Goal: Participate in discussion: Engage in conversation with other users on a specific topic

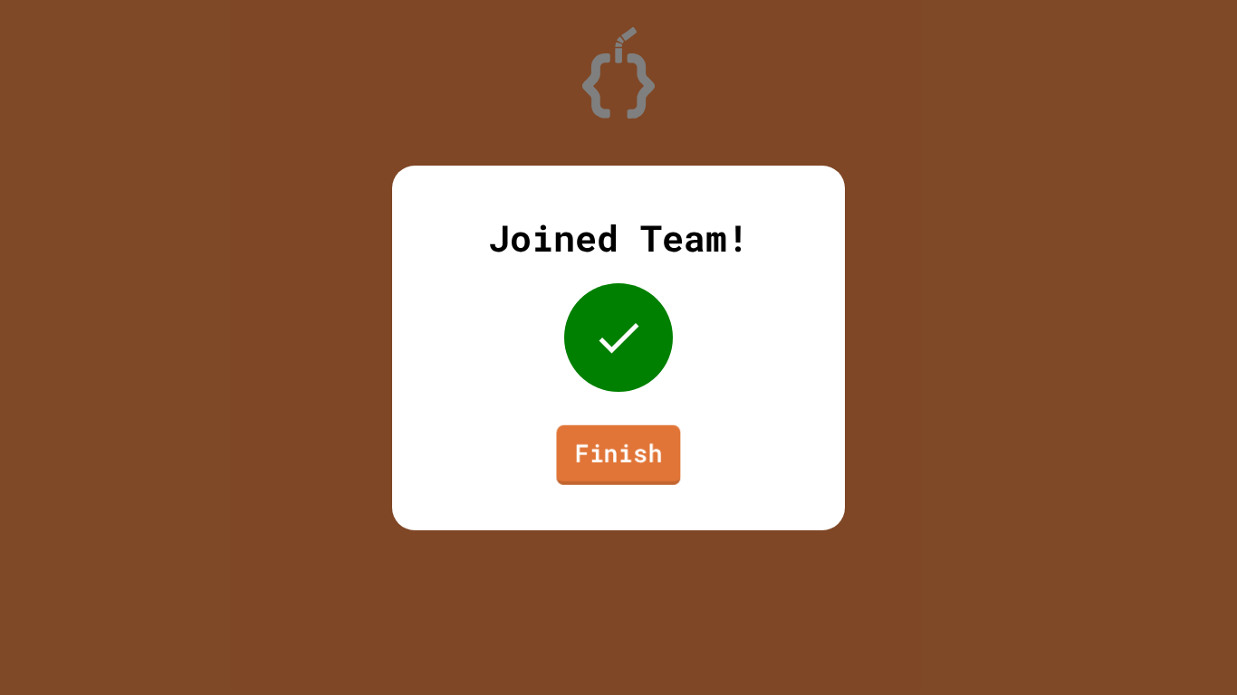
click at [587, 448] on link "Finish" at bounding box center [618, 455] width 124 height 60
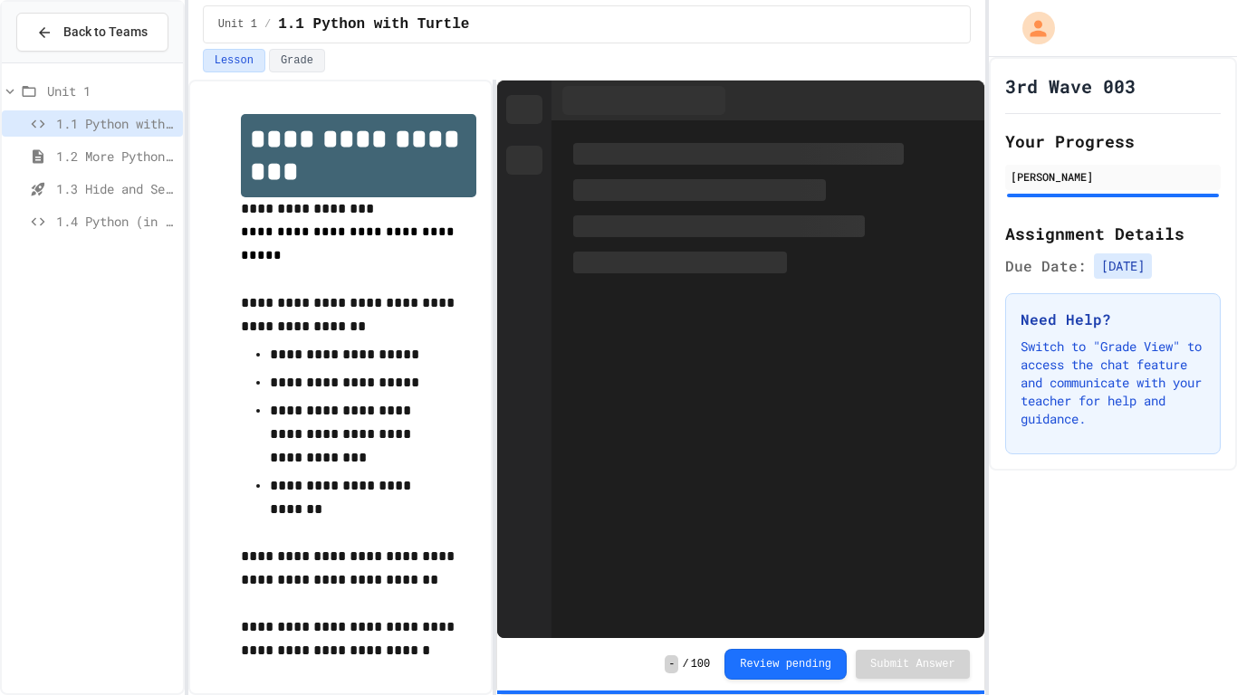
click at [96, 227] on span "1.4 Python (in Groups)" at bounding box center [116, 221] width 120 height 19
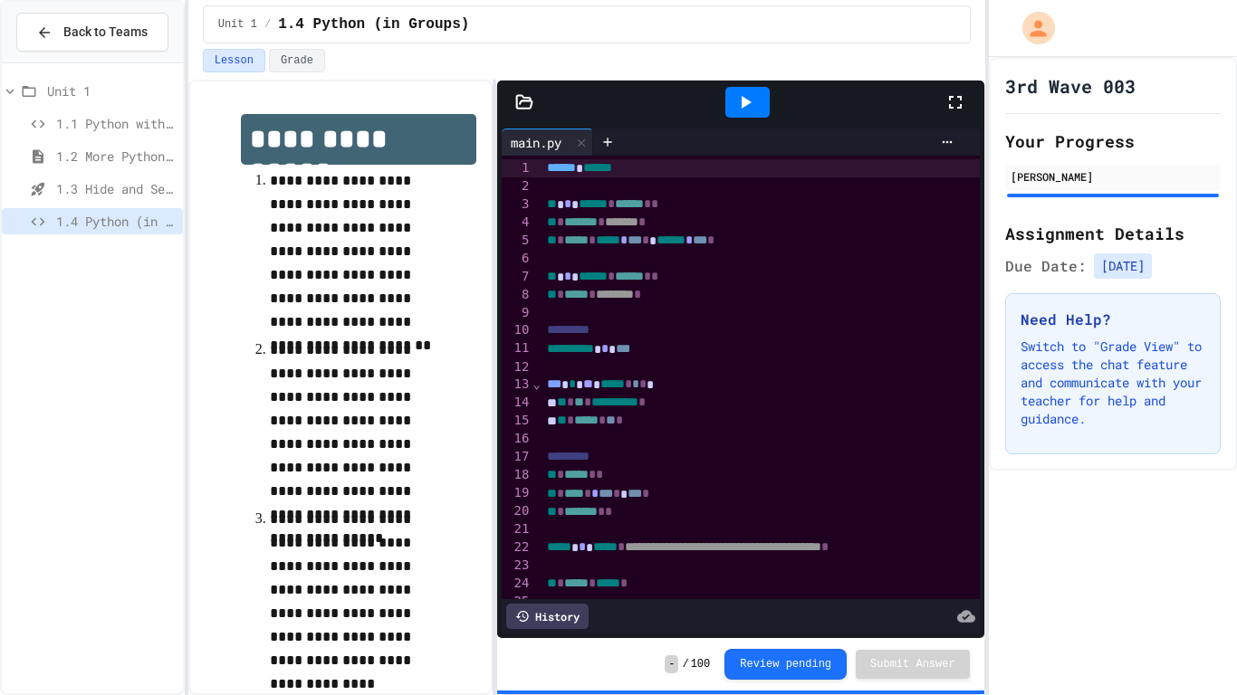
click at [963, 95] on icon at bounding box center [955, 102] width 22 height 22
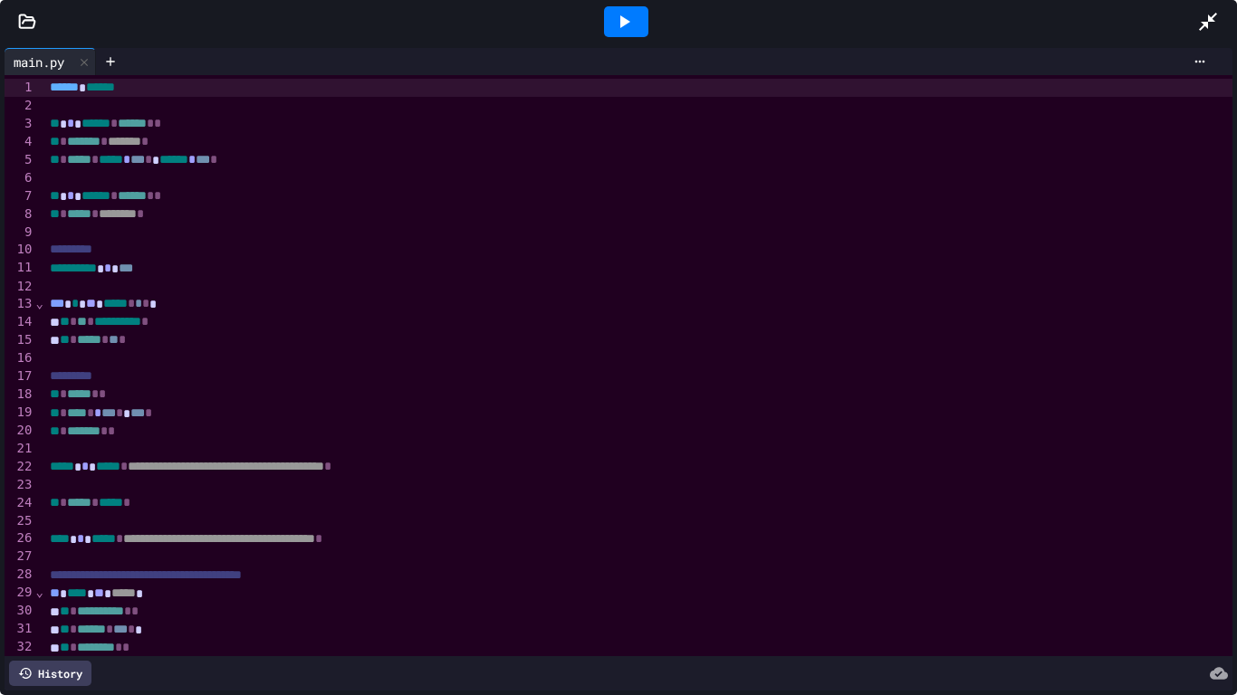
click at [618, 23] on icon at bounding box center [624, 22] width 22 height 22
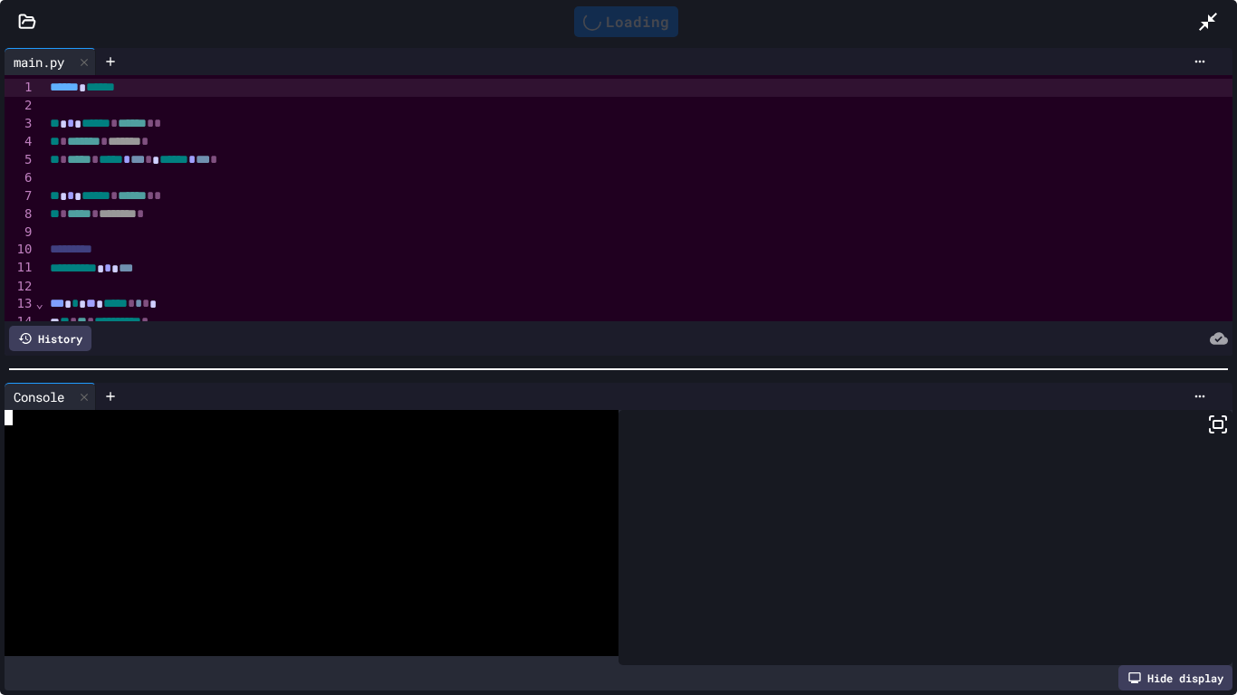
click at [299, 487] on div at bounding box center [302, 494] width 595 height 15
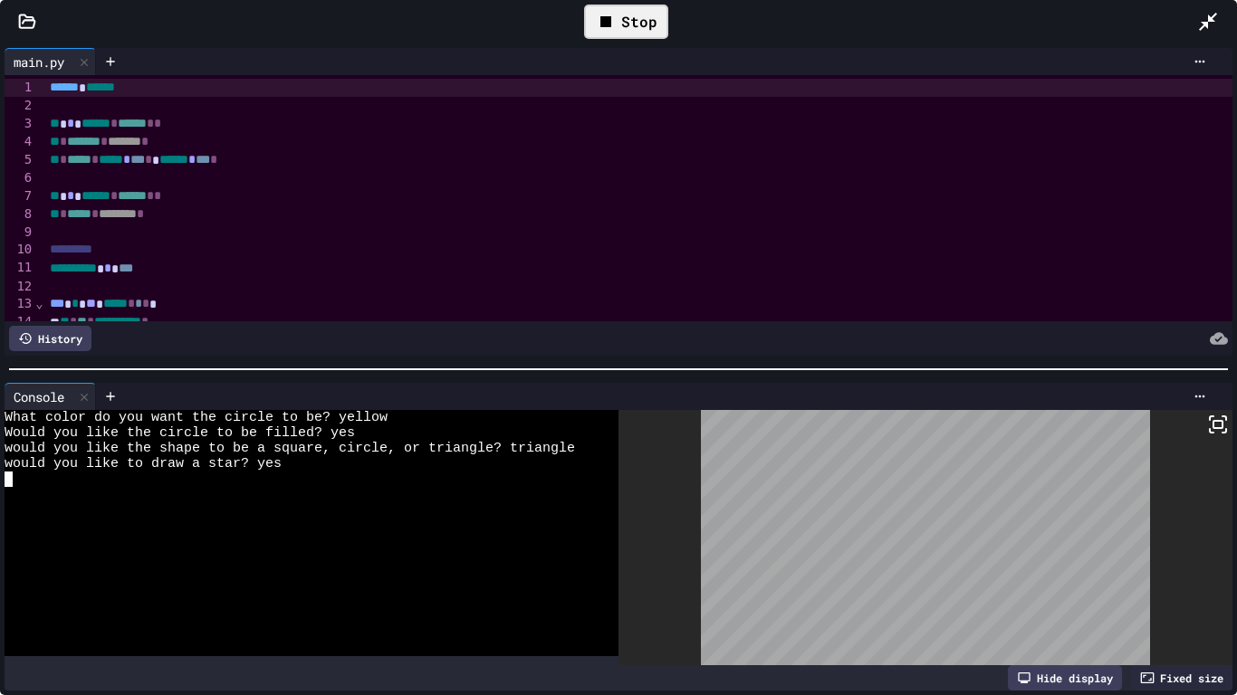
click at [616, 20] on icon at bounding box center [606, 22] width 22 height 22
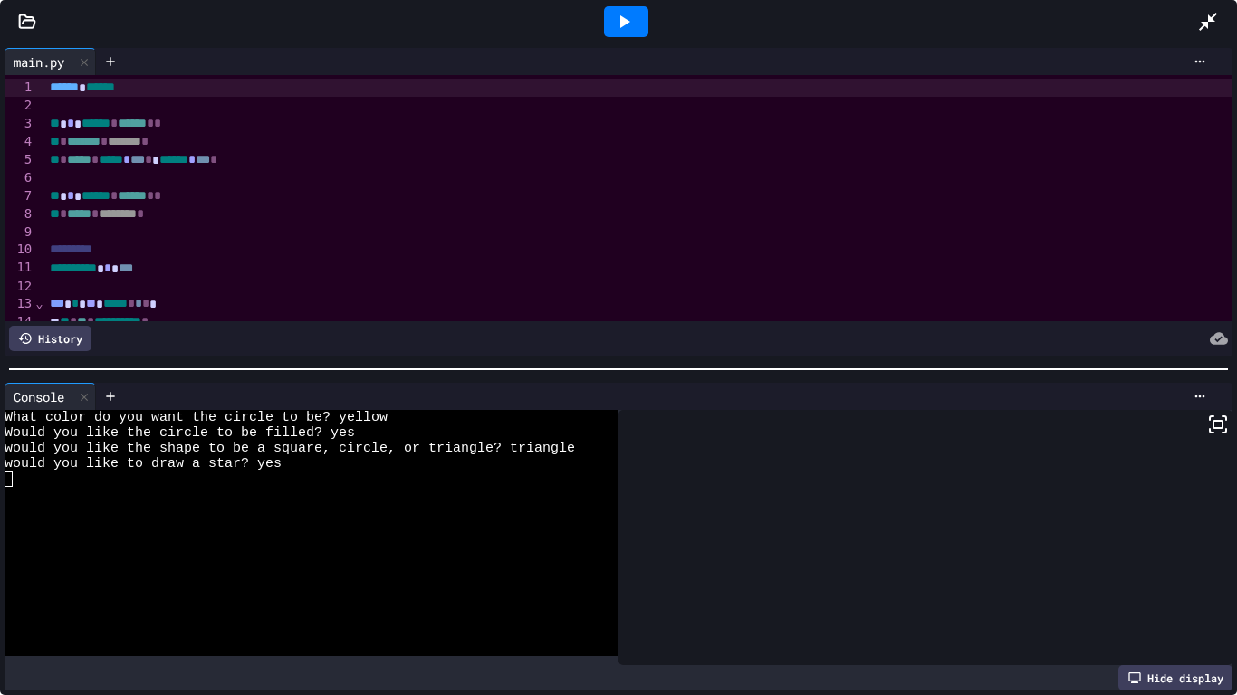
click at [617, 31] on icon at bounding box center [624, 22] width 22 height 22
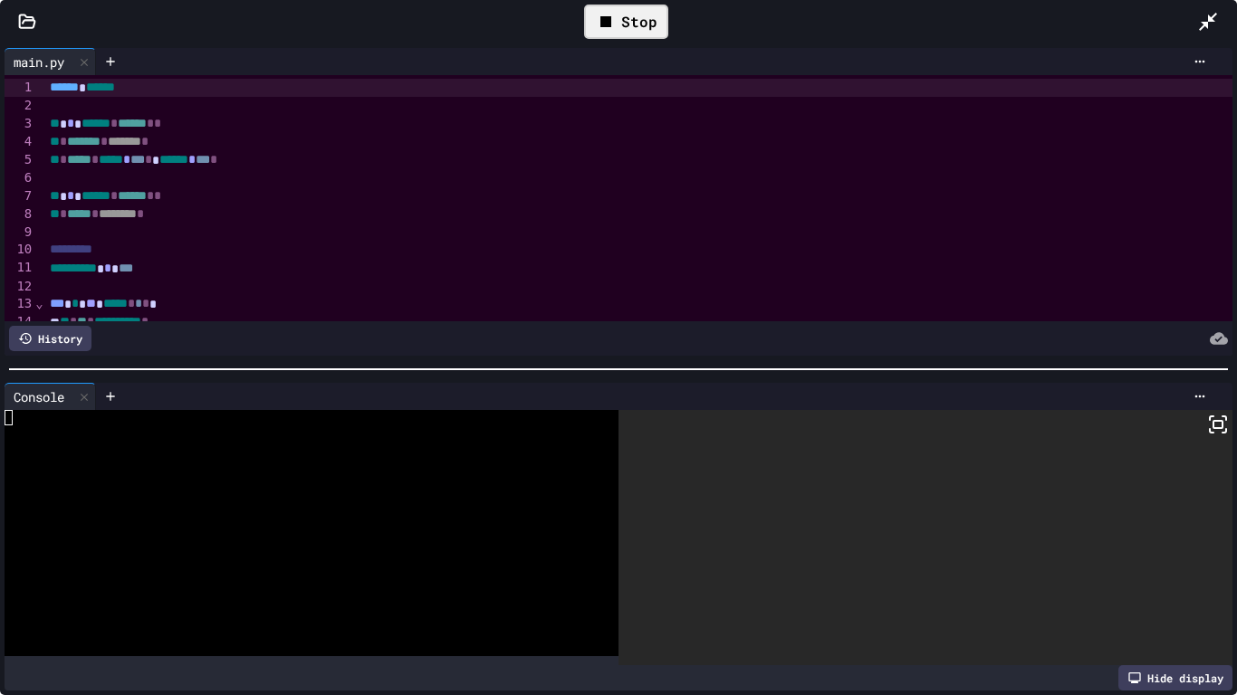
click at [320, 521] on div at bounding box center [302, 525] width 595 height 15
